Goal: Check status: Check status

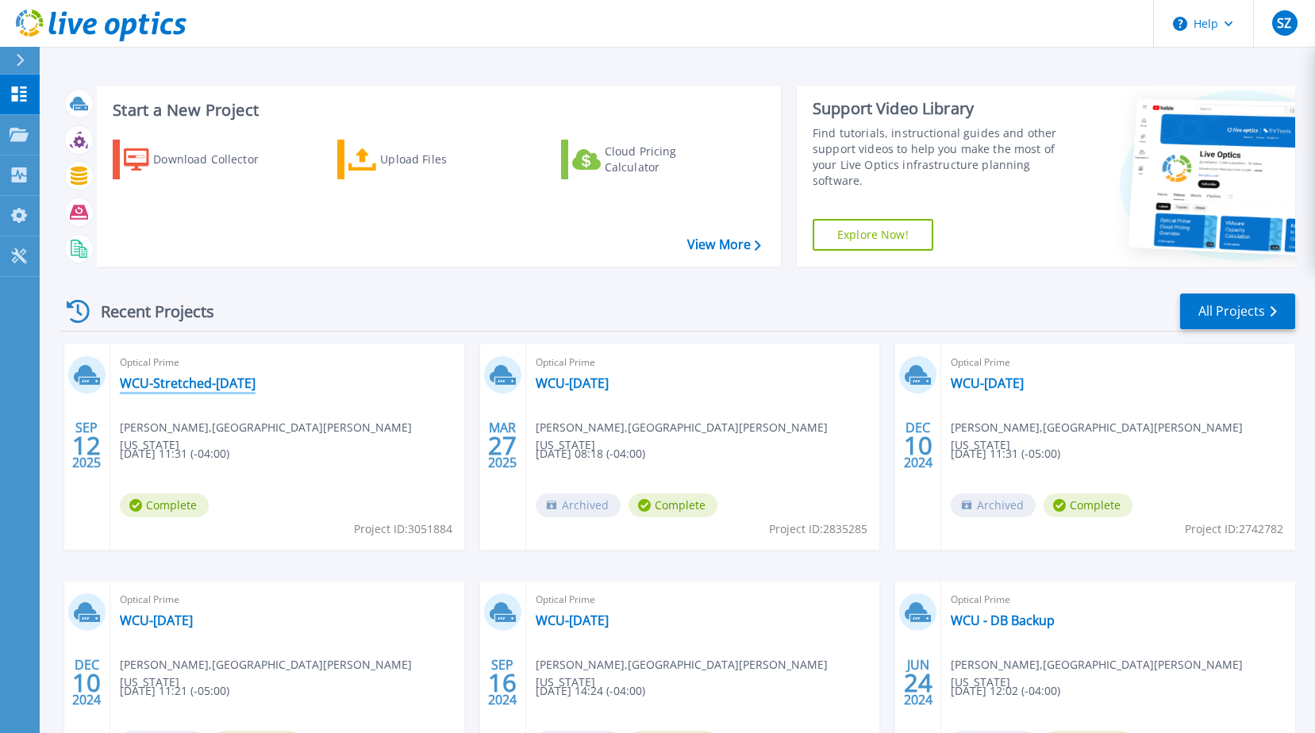
click at [187, 380] on link "WCU-Stretched-[DATE]" at bounding box center [188, 383] width 136 height 16
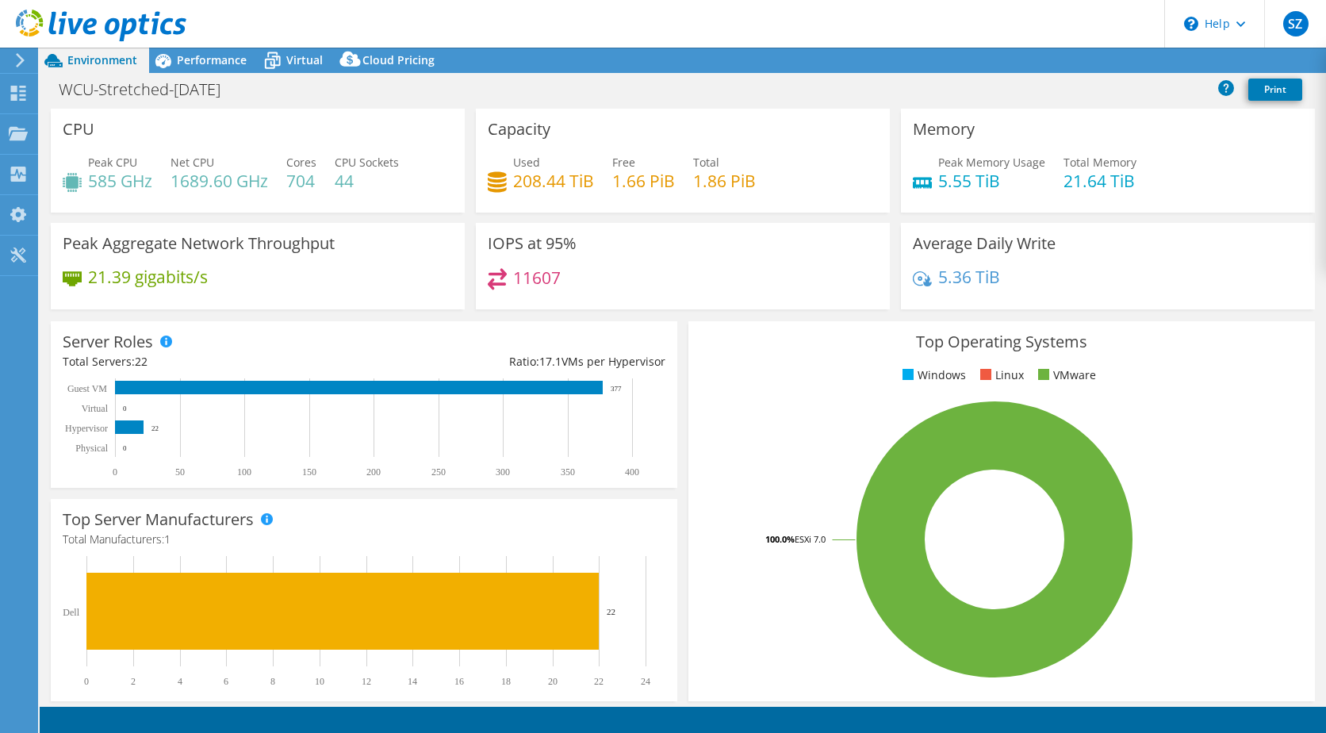
select select "USD"
